Goal: Find specific page/section

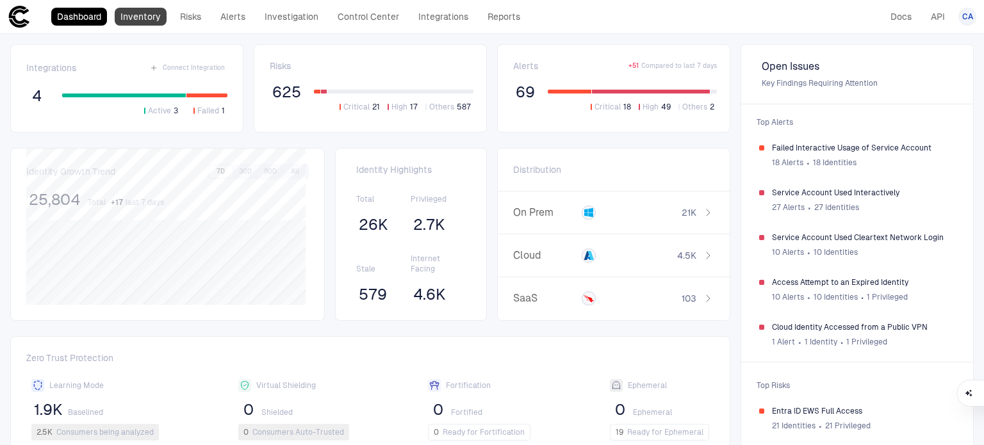
click at [156, 12] on link "Inventory" at bounding box center [141, 17] width 52 height 18
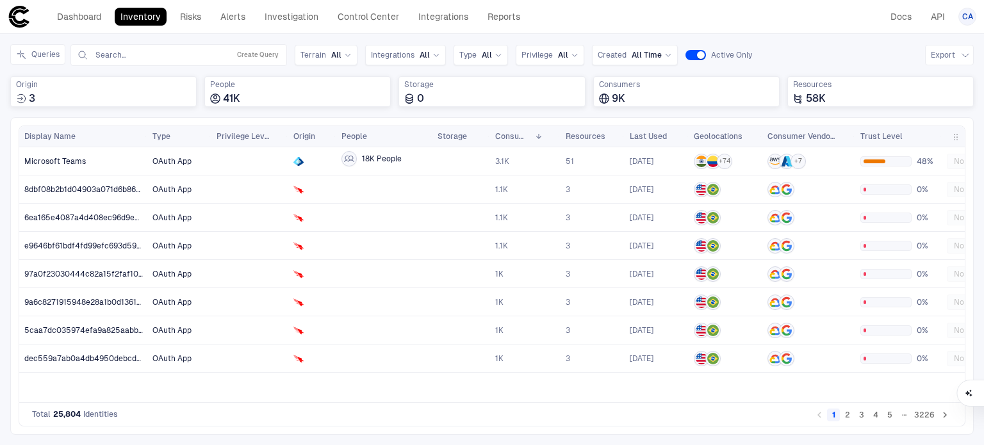
click at [211, 7] on div "Dashboard Inventory Risks Alerts Investigation Control Center Integrations Repo…" at bounding box center [267, 16] width 518 height 23
click at [226, 17] on link "Alerts" at bounding box center [233, 17] width 37 height 18
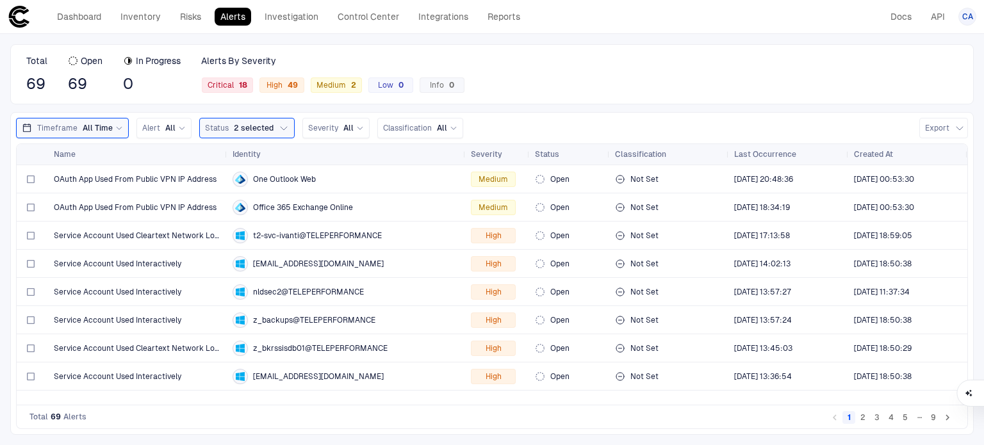
click at [553, 31] on header "Dashboard Inventory Risks Alerts Investigation Control Center Integrations Repo…" at bounding box center [492, 17] width 984 height 34
